Goal: Information Seeking & Learning: Understand process/instructions

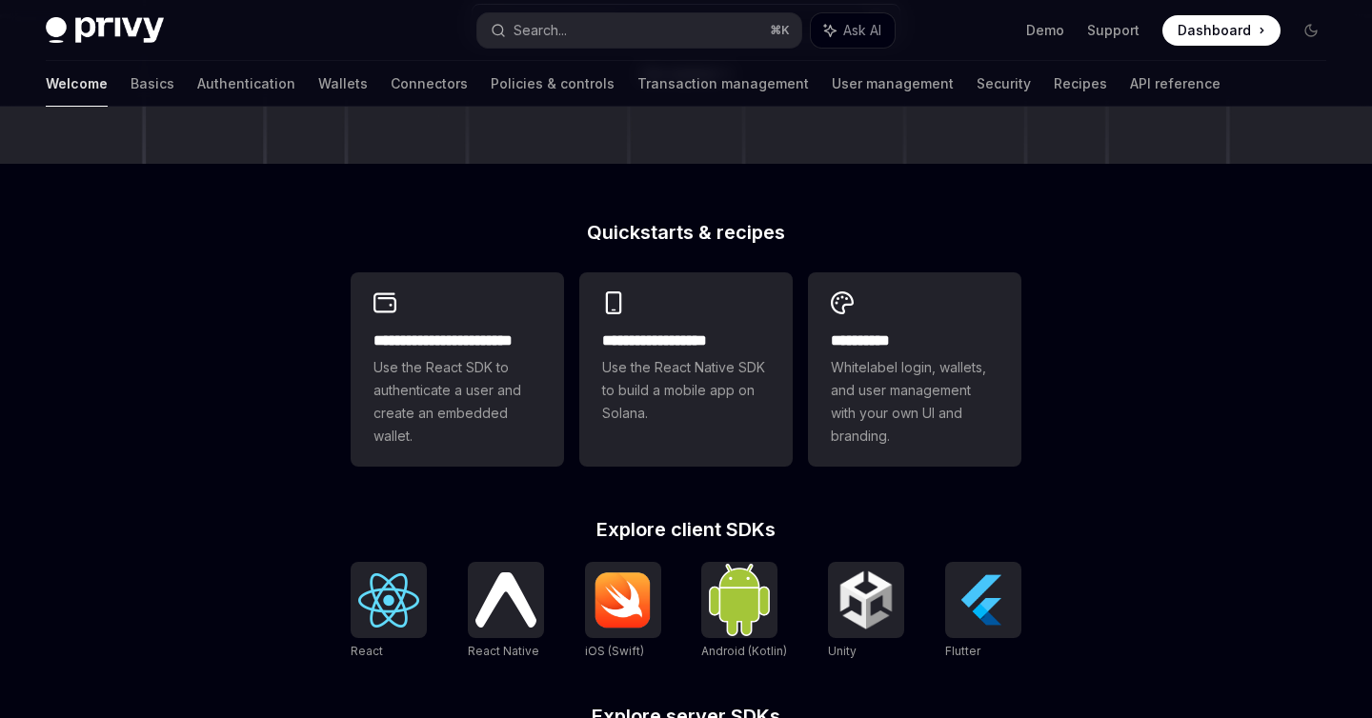
scroll to position [380, 0]
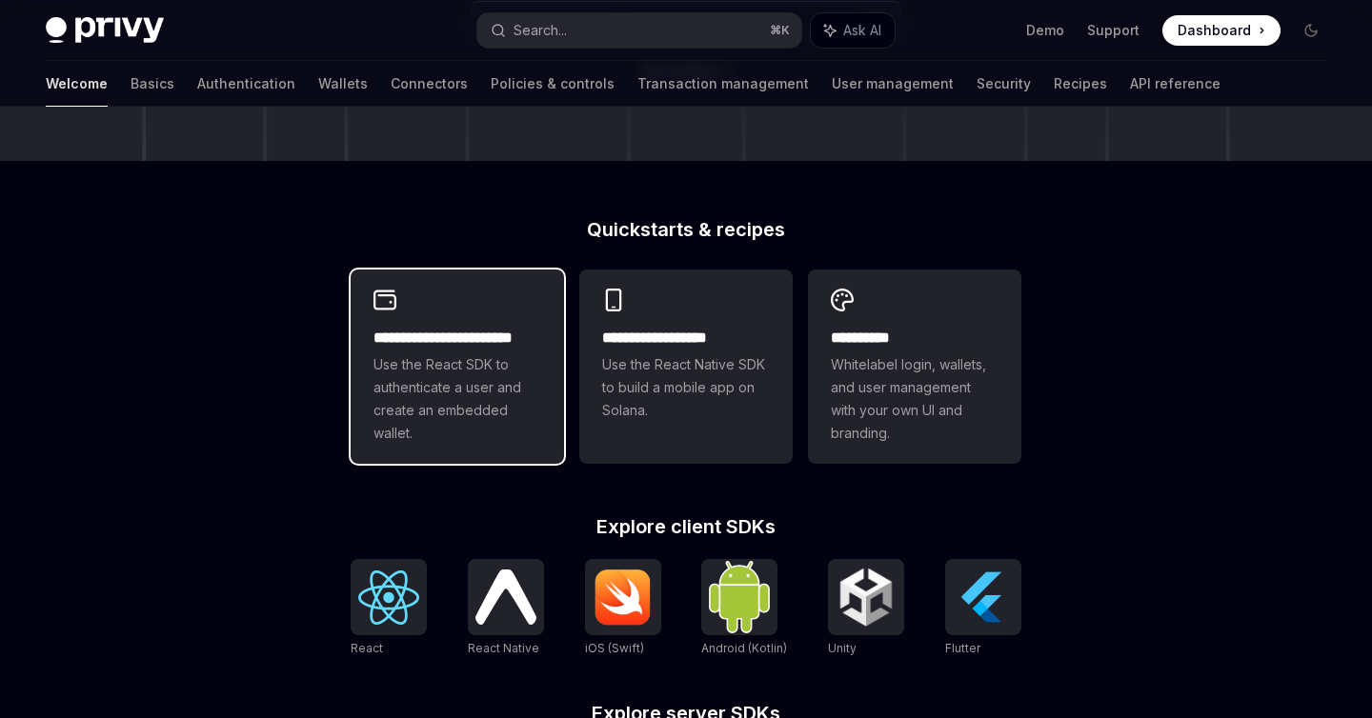
click at [485, 388] on span "Use the React SDK to authenticate a user and create an embedded wallet." at bounding box center [457, 398] width 168 height 91
type textarea "*"
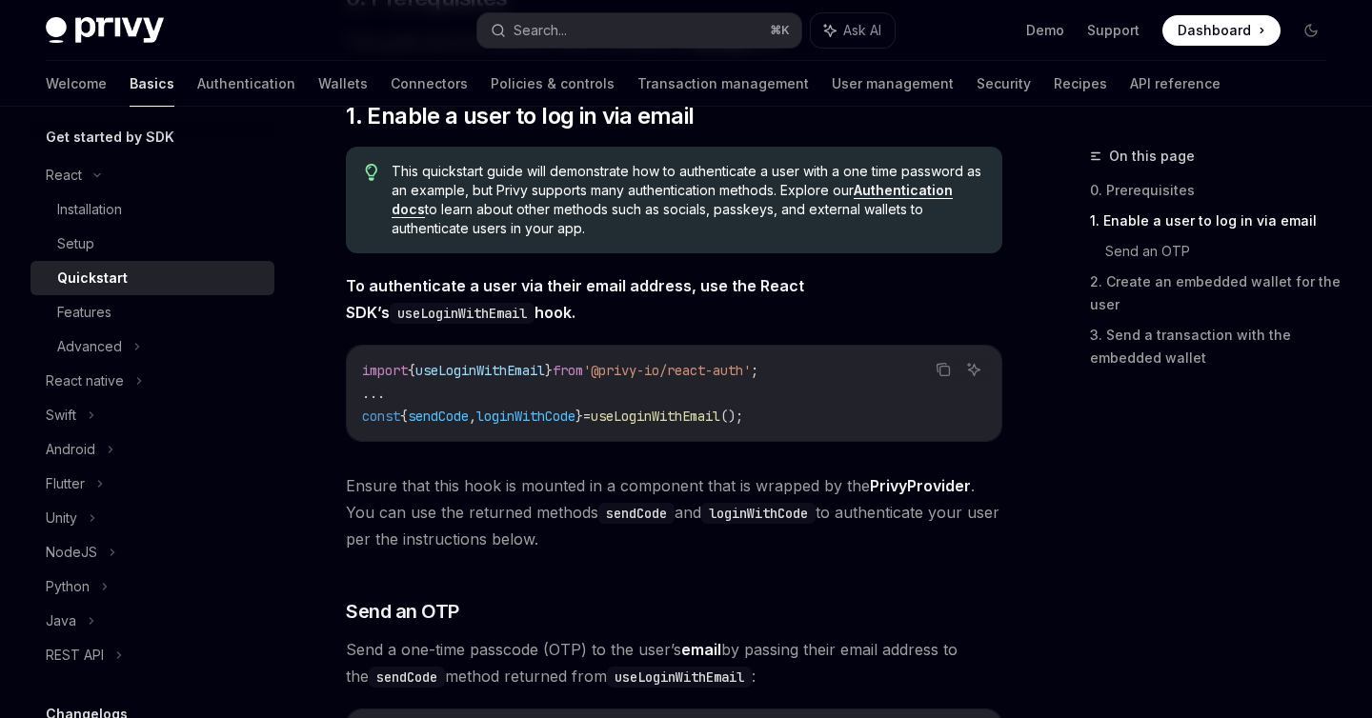
scroll to position [330, 0]
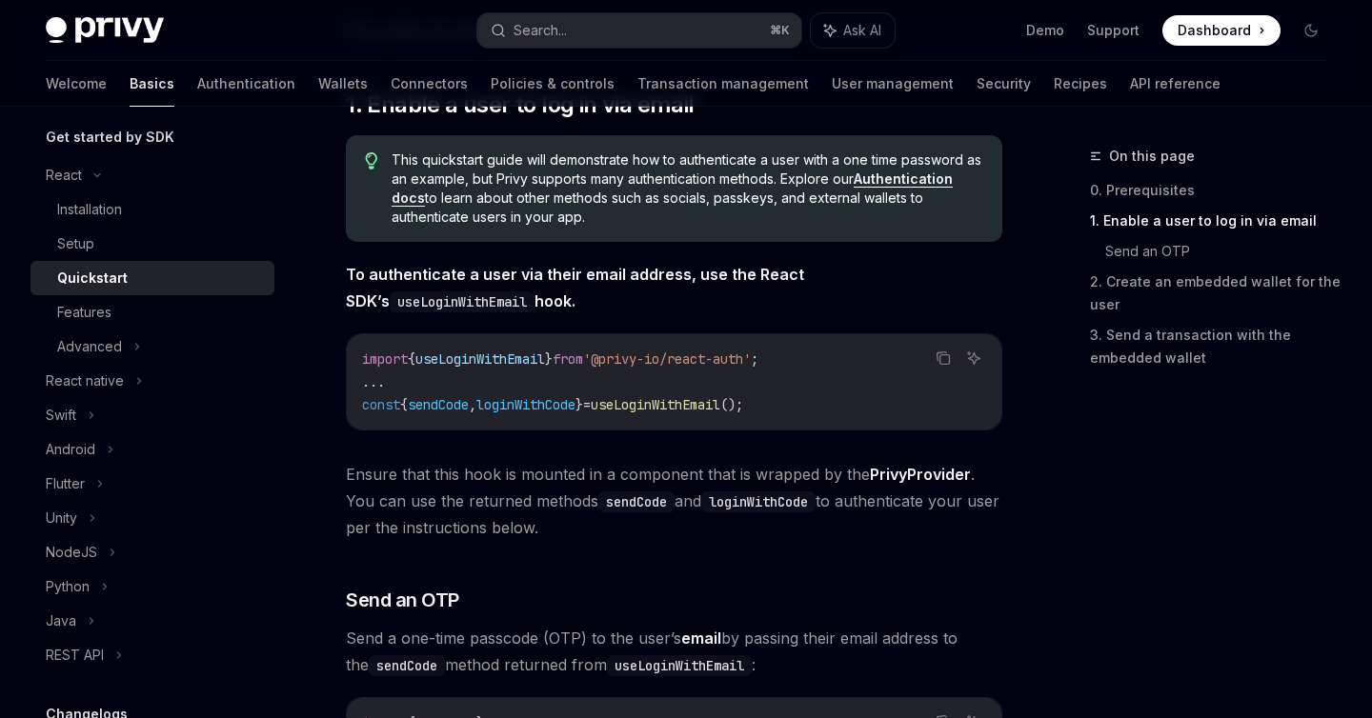
click at [927, 177] on link "Authentication docs" at bounding box center [672, 189] width 561 height 36
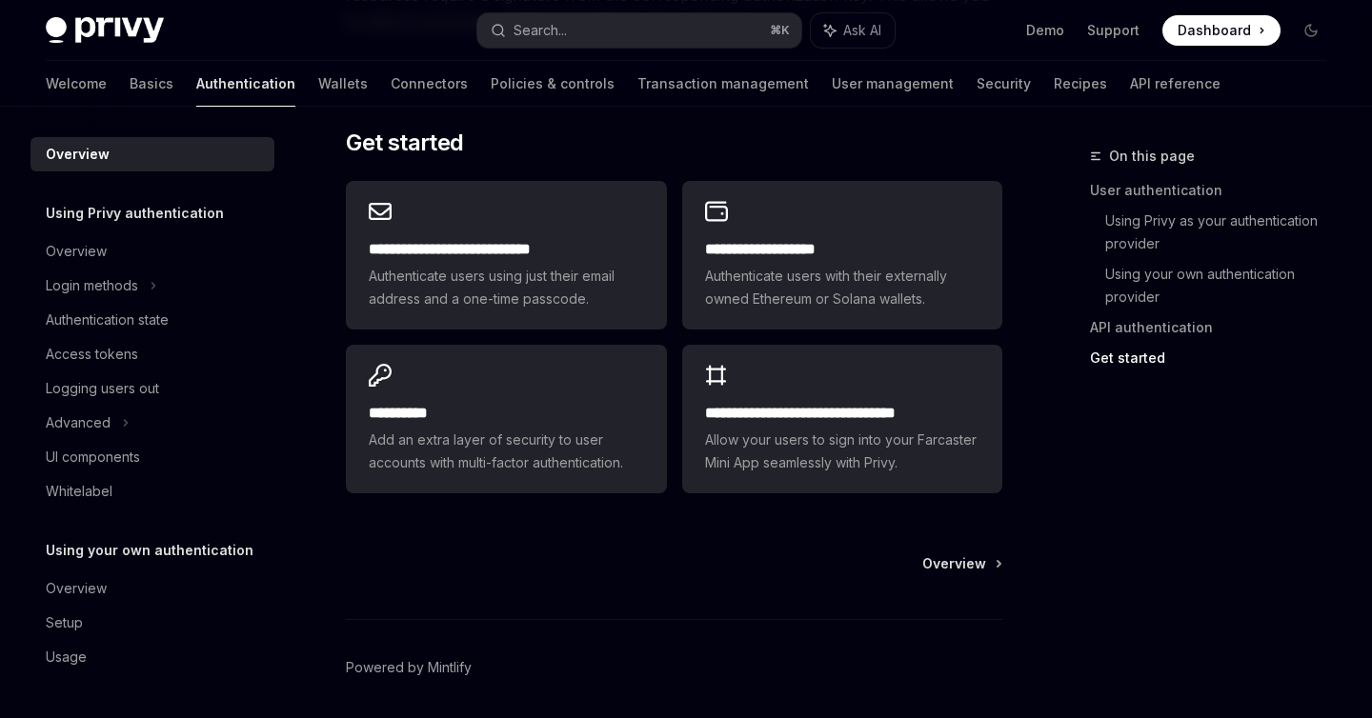
scroll to position [1608, 0]
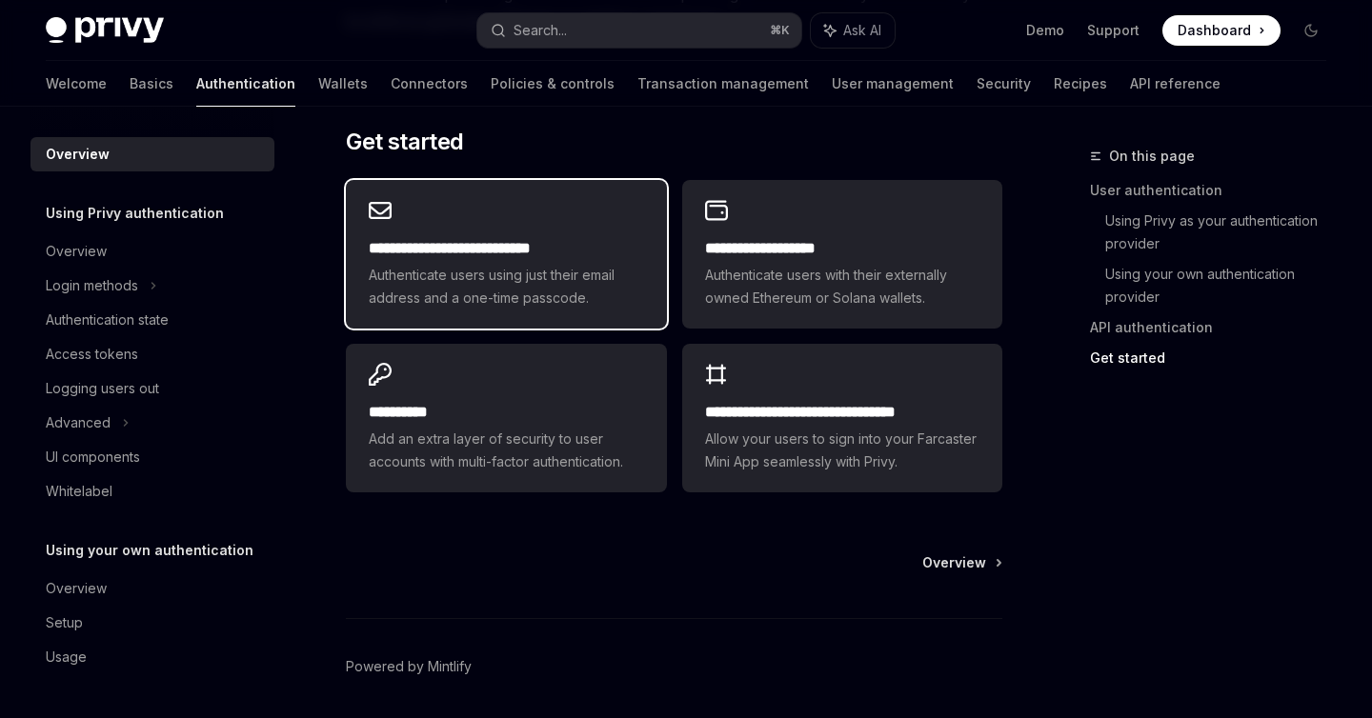
click at [498, 212] on div "**********" at bounding box center [506, 254] width 320 height 149
type textarea "*"
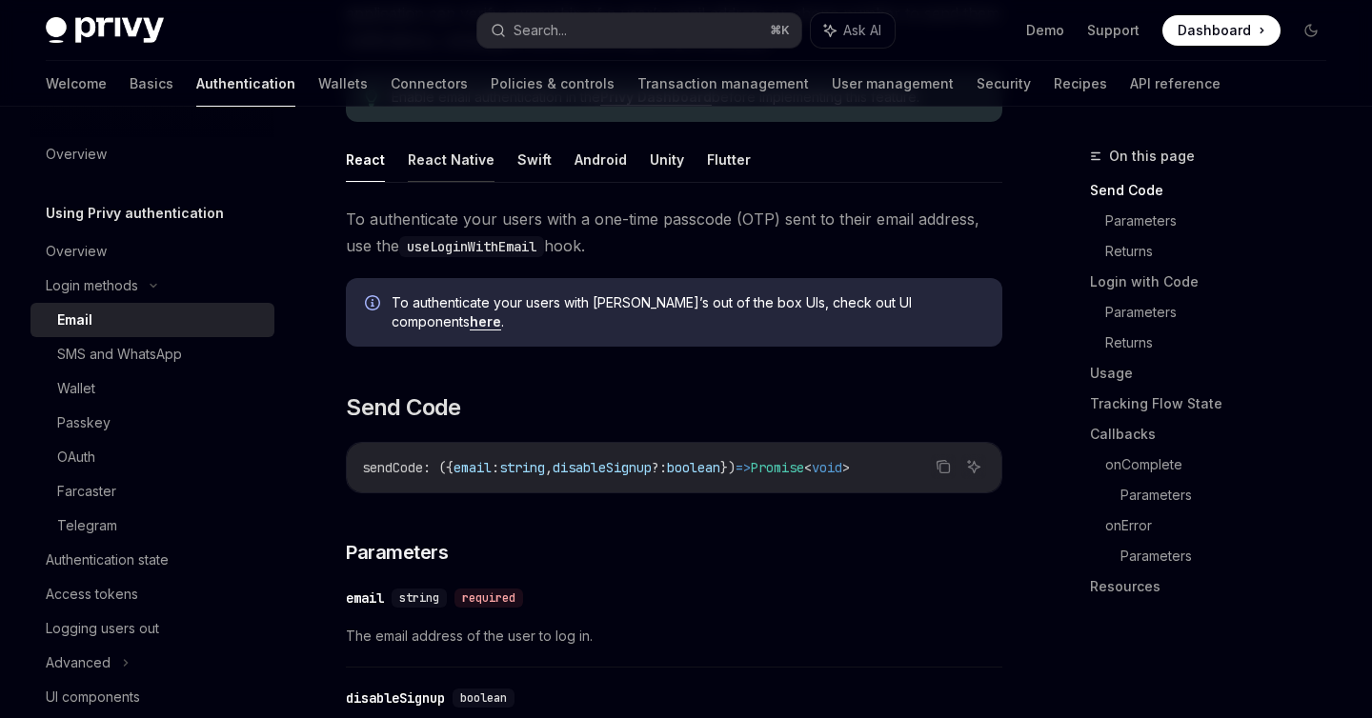
scroll to position [272, 0]
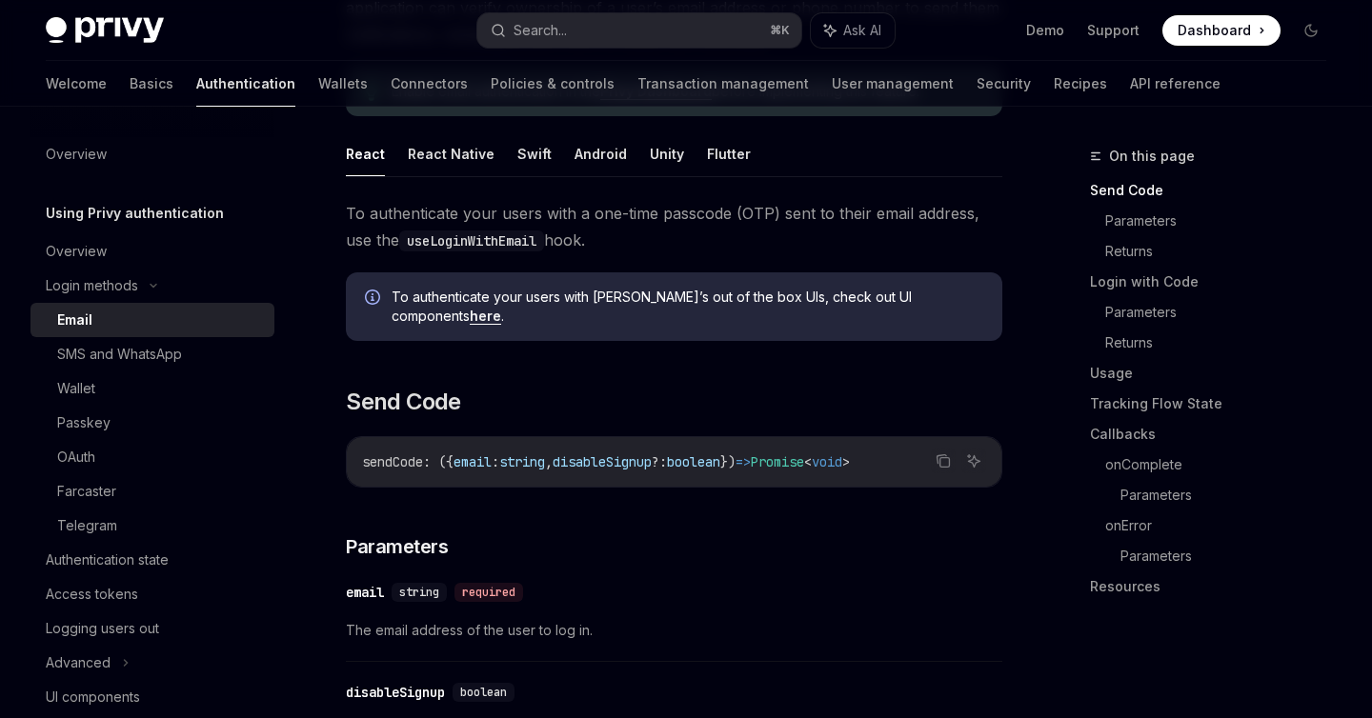
click at [488, 237] on code "useLoginWithEmail" at bounding box center [471, 241] width 145 height 21
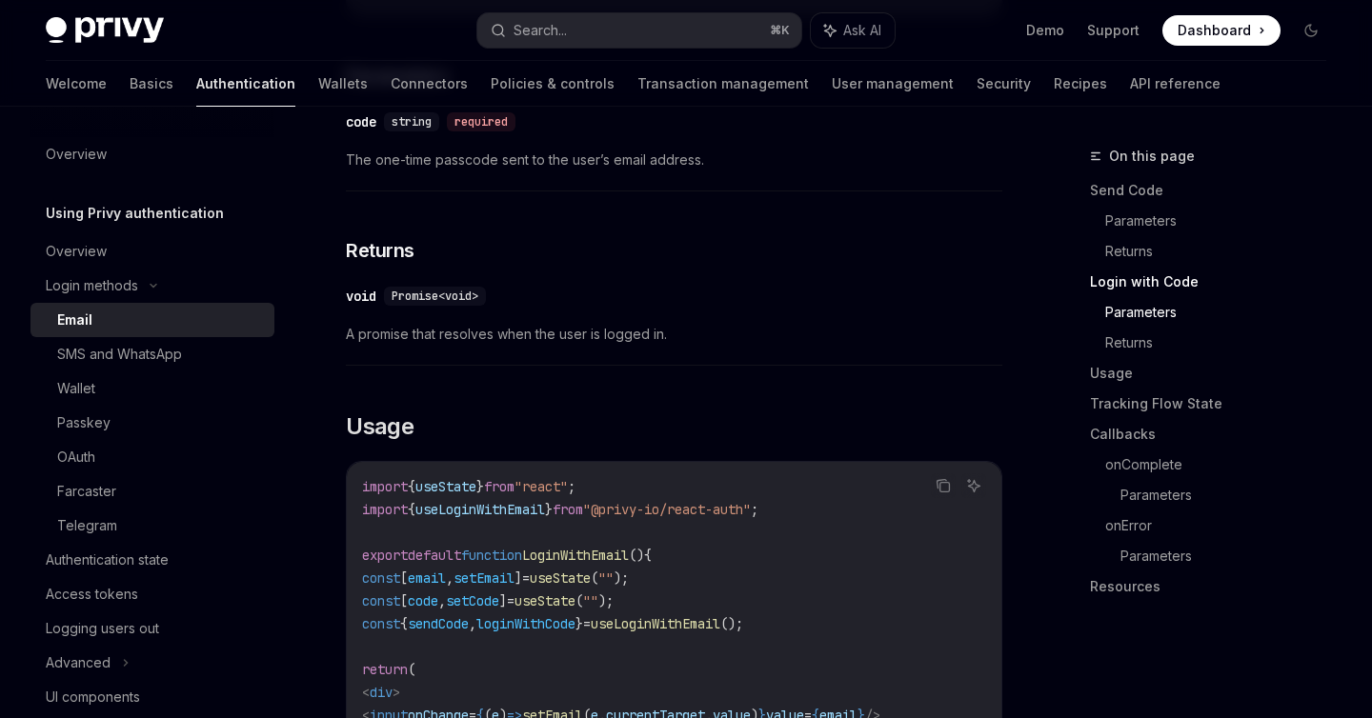
scroll to position [1360, 0]
